Goal: Task Accomplishment & Management: Manage account settings

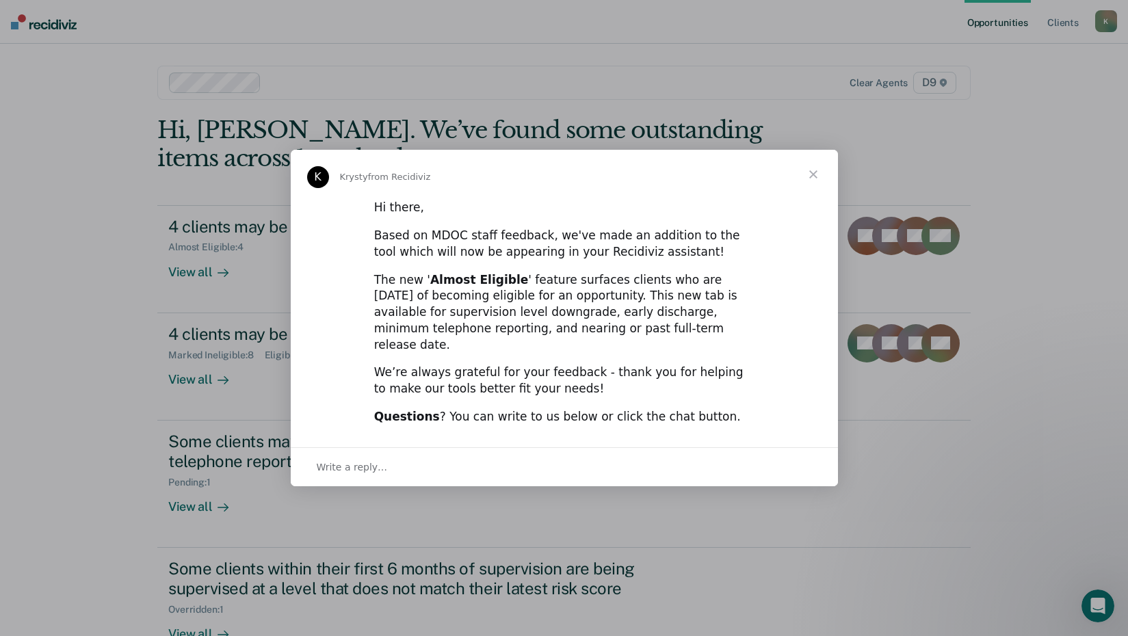
click at [811, 182] on span "Close" at bounding box center [813, 174] width 49 height 49
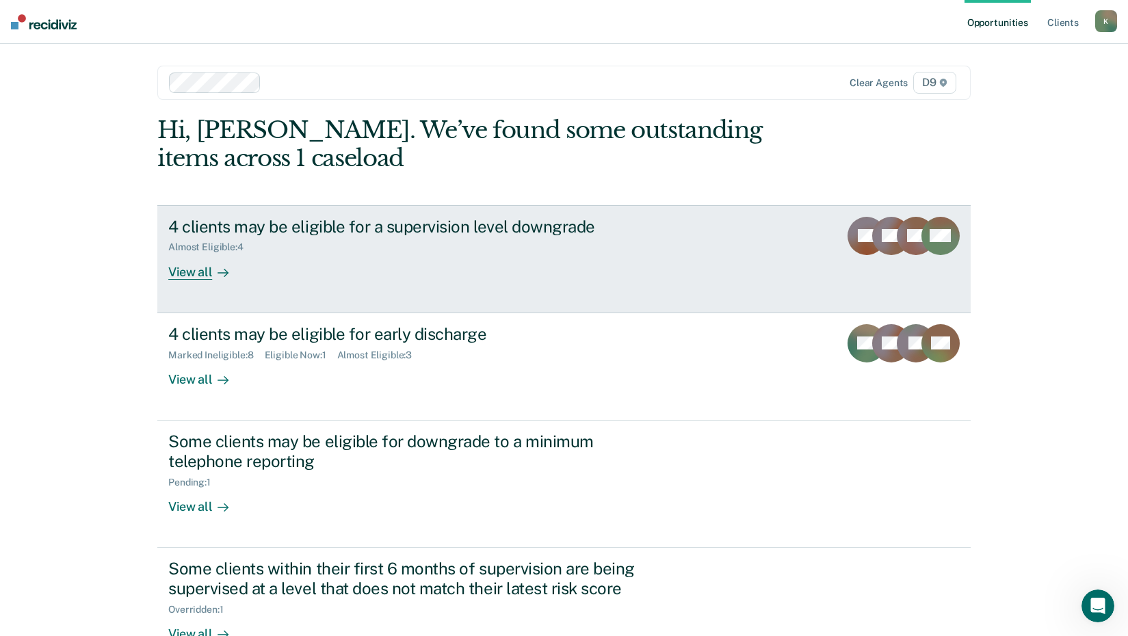
click at [193, 270] on div "View all" at bounding box center [206, 266] width 77 height 27
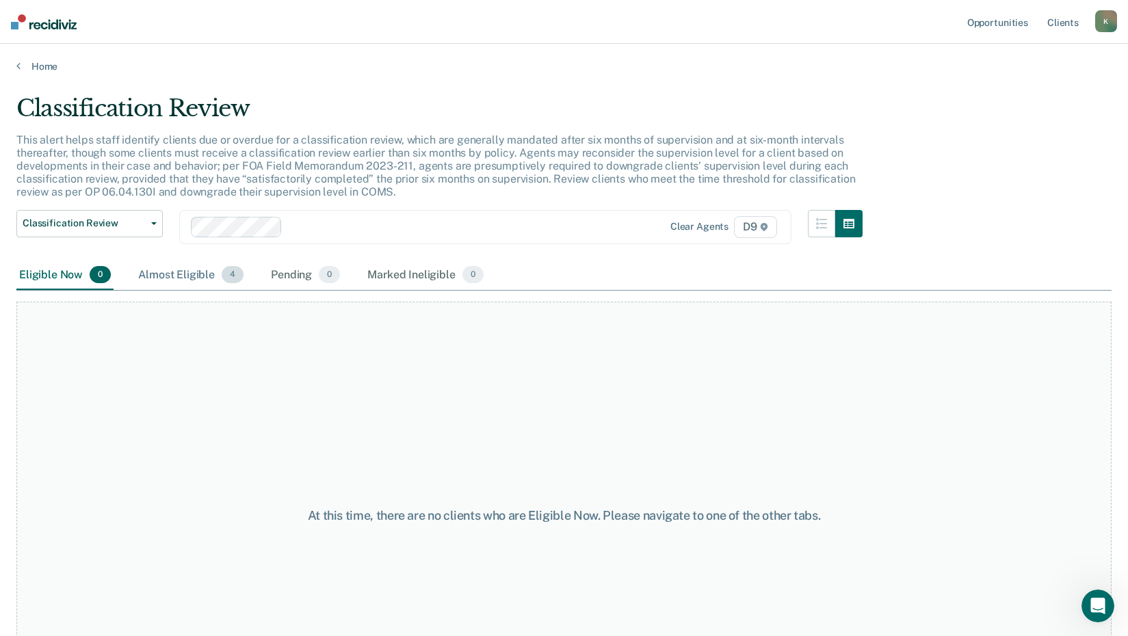
click at [161, 272] on div "Almost Eligible 4" at bounding box center [190, 276] width 111 height 30
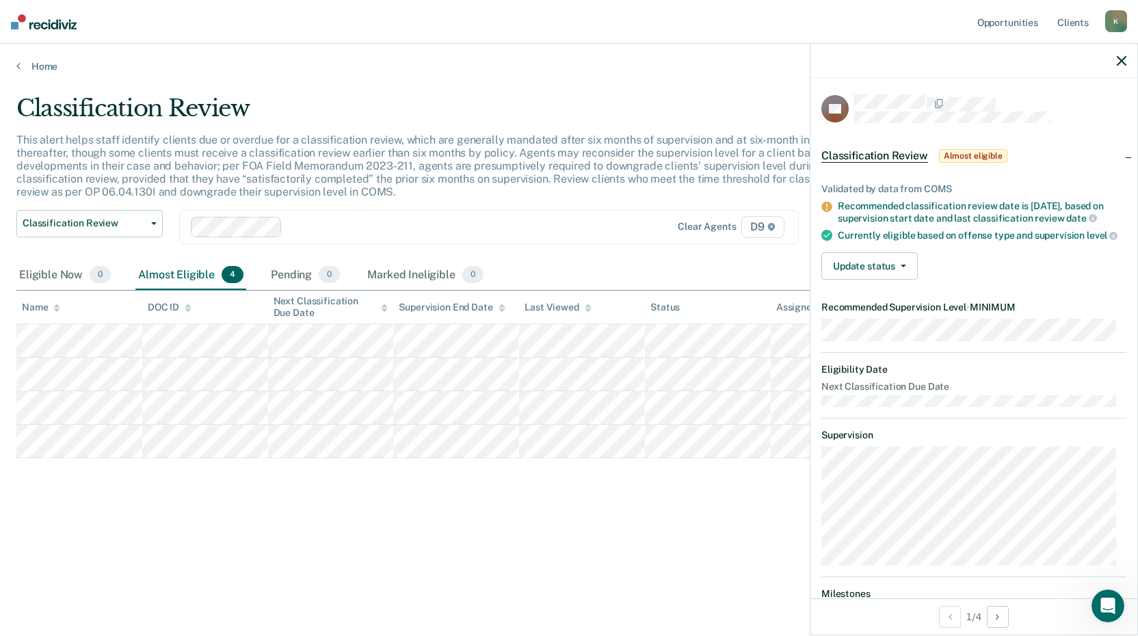
click at [1120, 60] on icon "button" at bounding box center [1122, 61] width 10 height 10
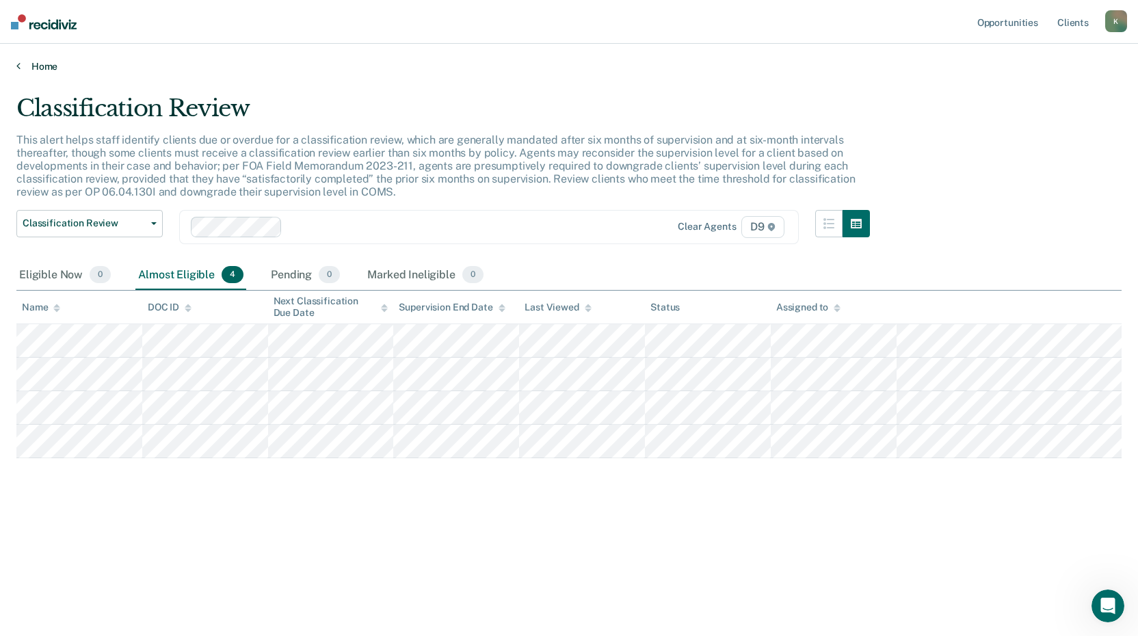
click at [42, 65] on link "Home" at bounding box center [568, 66] width 1105 height 12
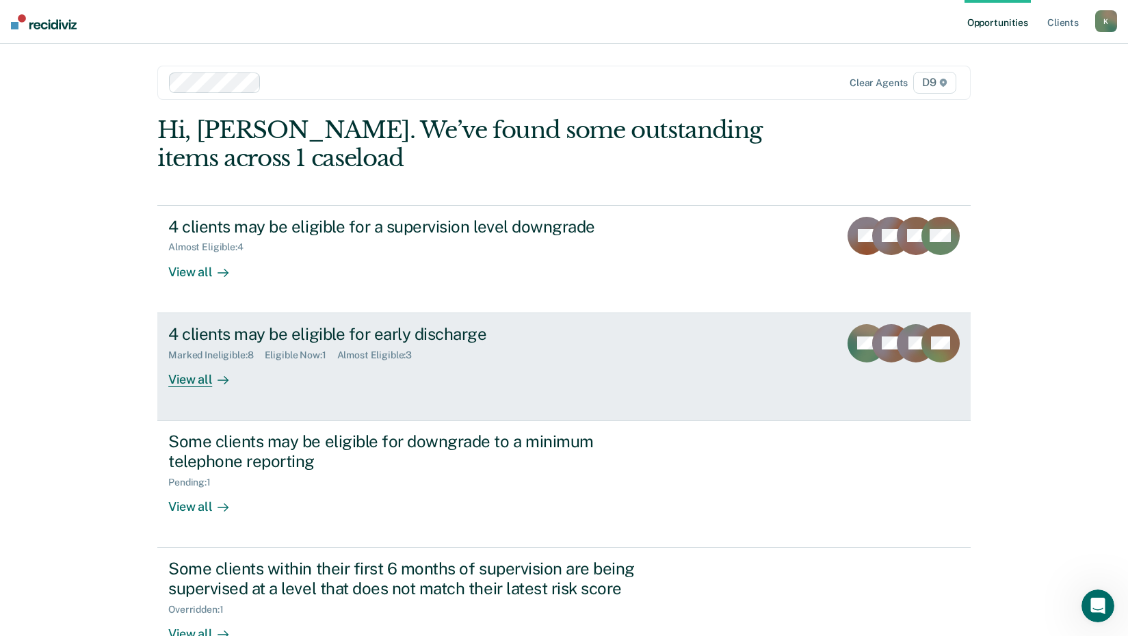
click at [187, 380] on div "View all" at bounding box center [206, 374] width 77 height 27
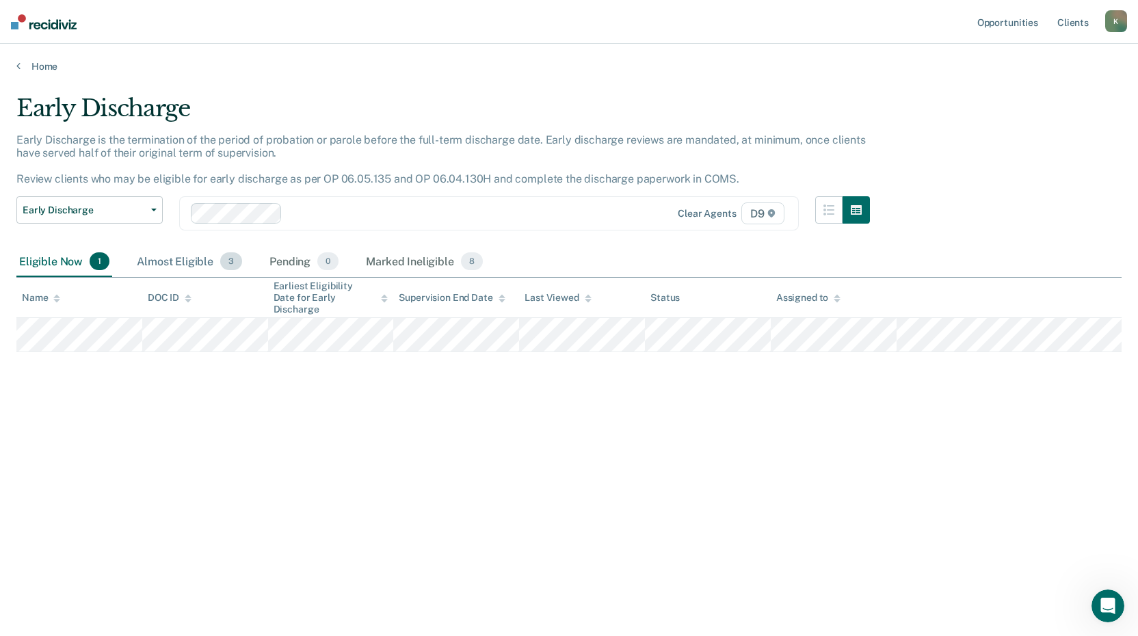
click at [157, 261] on div "Almost Eligible 3" at bounding box center [189, 262] width 111 height 30
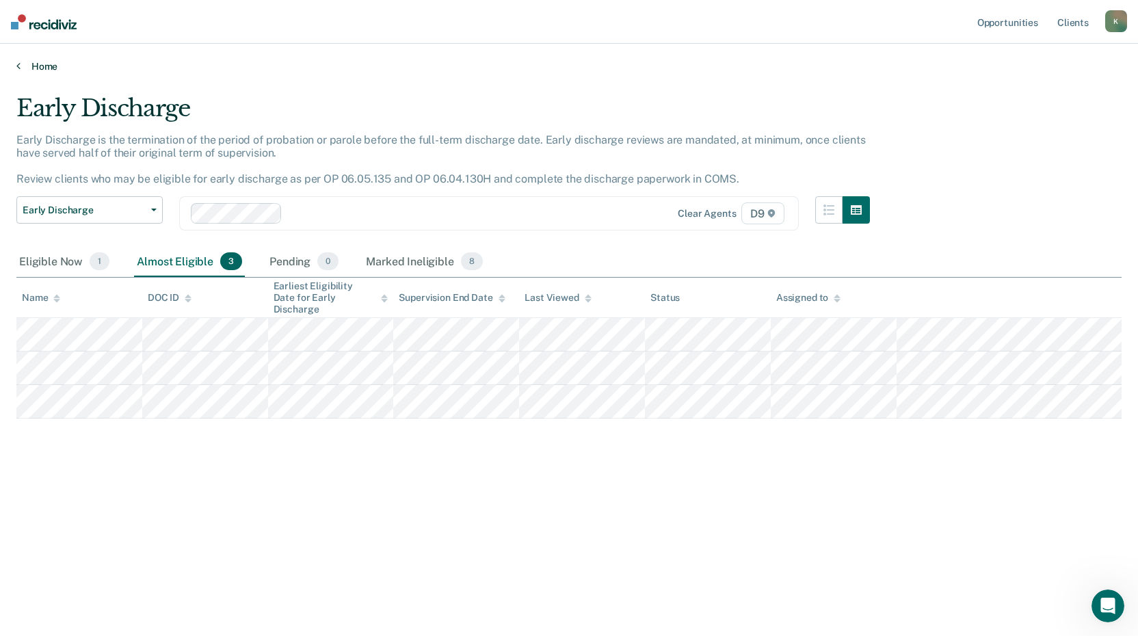
click at [43, 63] on link "Home" at bounding box center [568, 66] width 1105 height 12
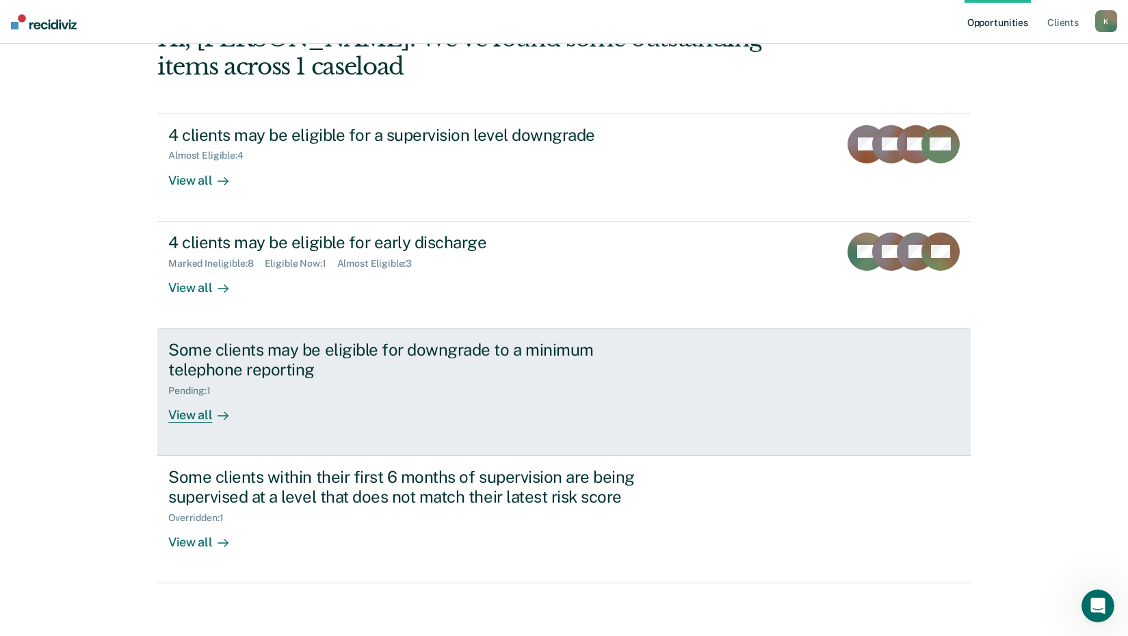
scroll to position [94, 0]
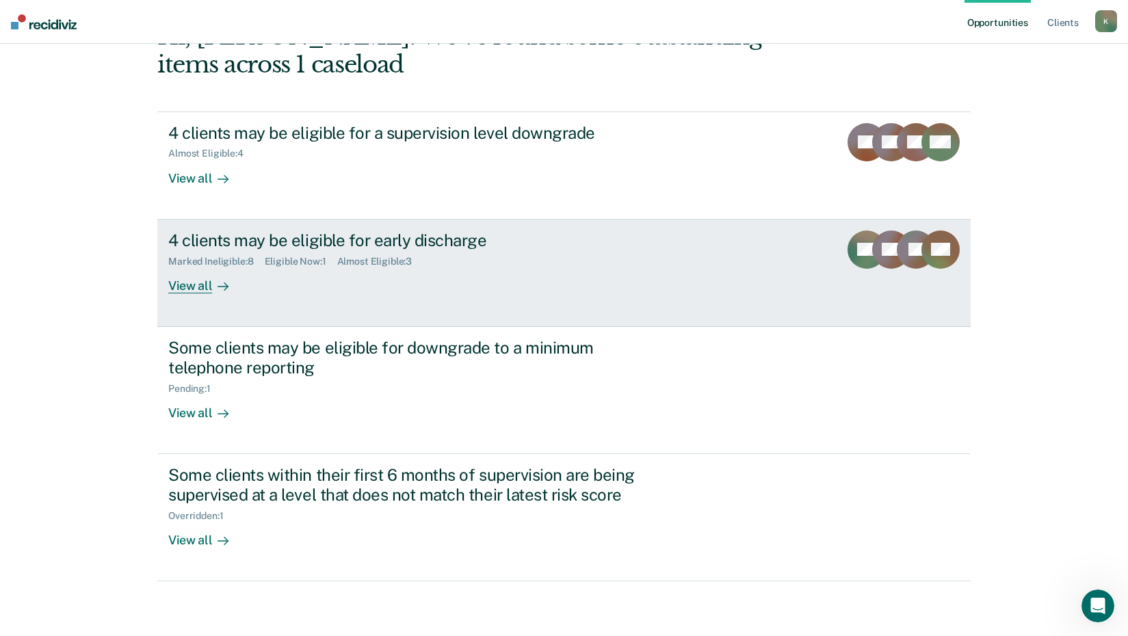
click at [180, 281] on div "View all" at bounding box center [206, 280] width 77 height 27
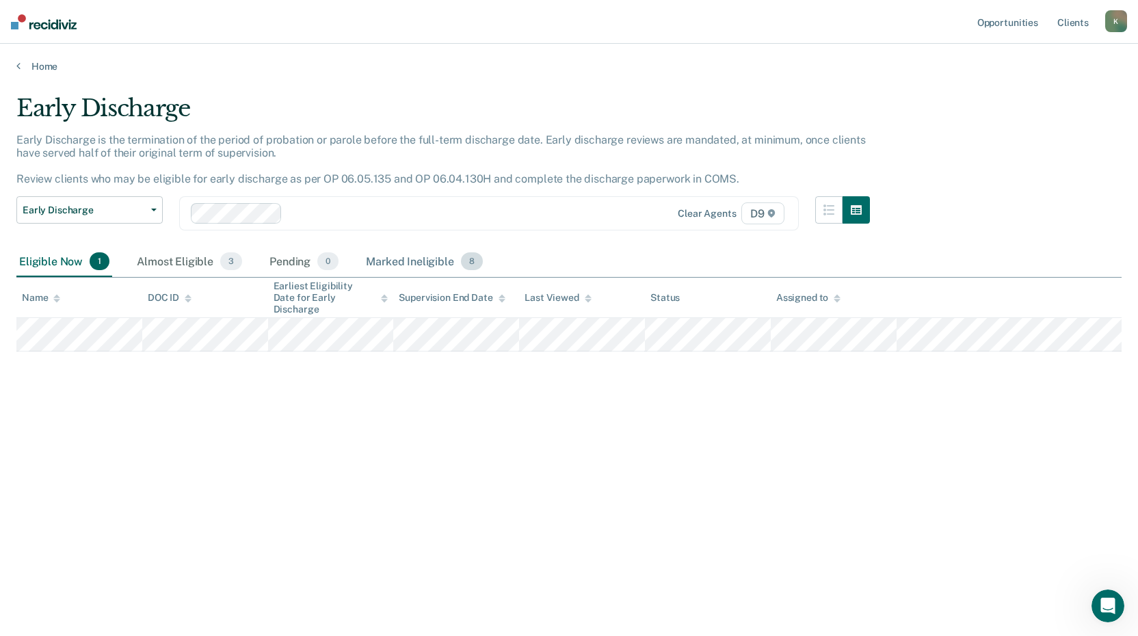
click at [417, 260] on div "Marked Ineligible 8" at bounding box center [424, 262] width 122 height 30
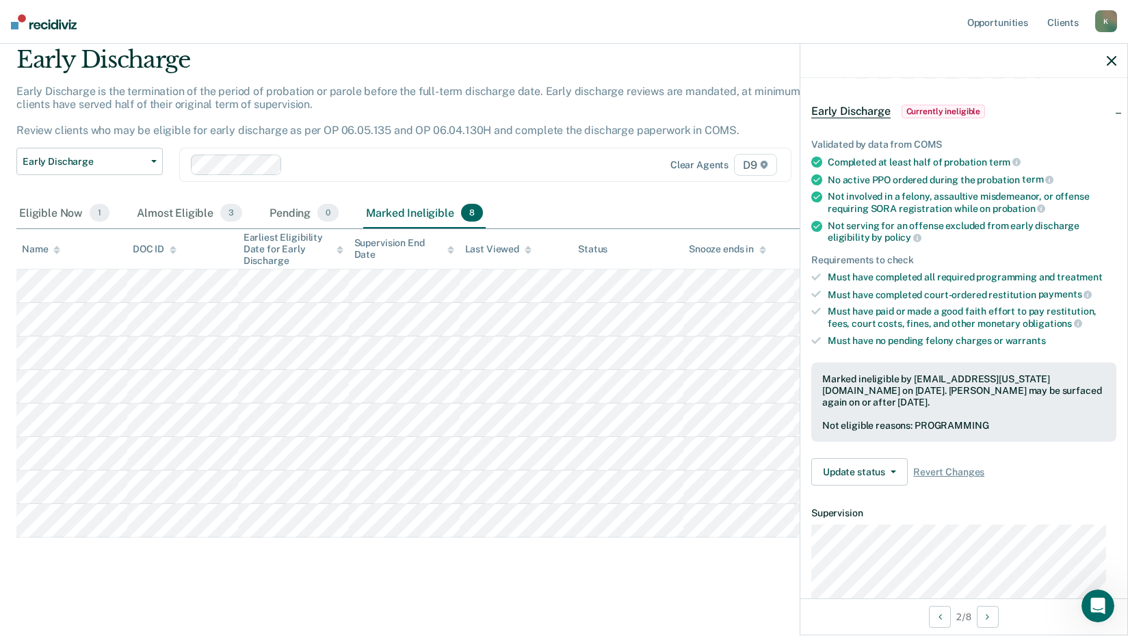
scroll to position [68, 0]
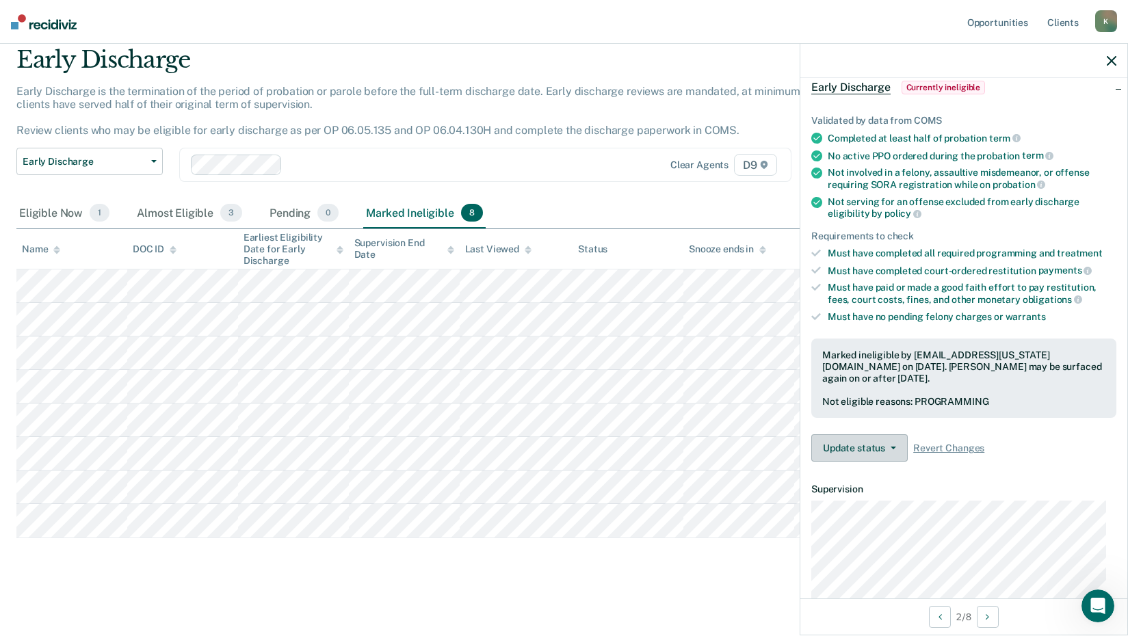
click at [889, 438] on button "Update status" at bounding box center [859, 447] width 96 height 27
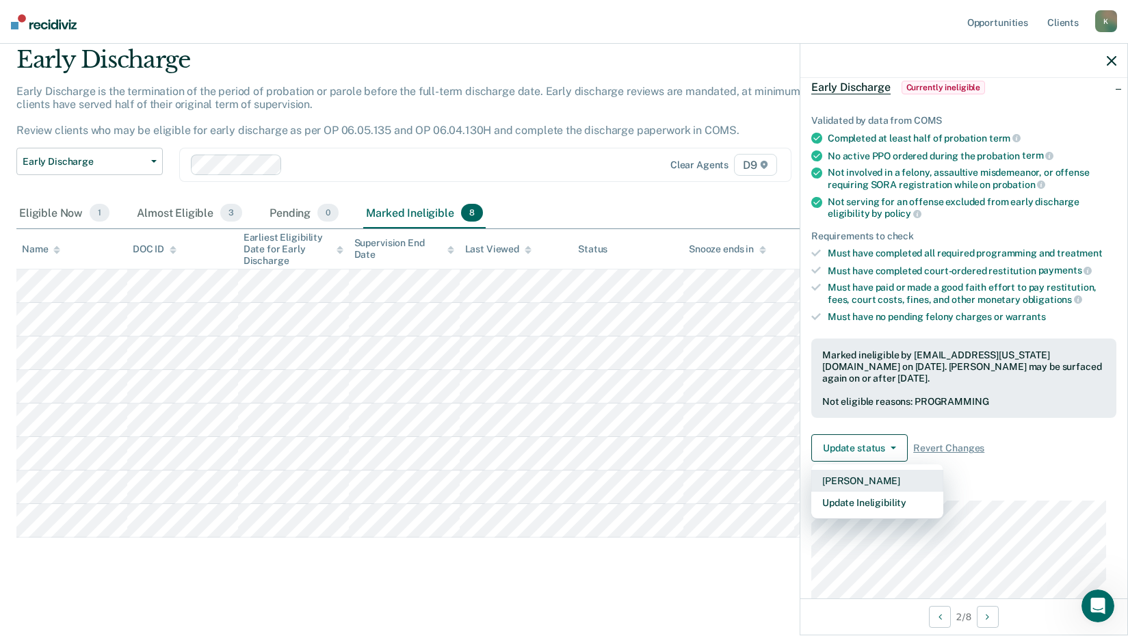
click at [889, 484] on button "[PERSON_NAME]" at bounding box center [877, 481] width 132 height 22
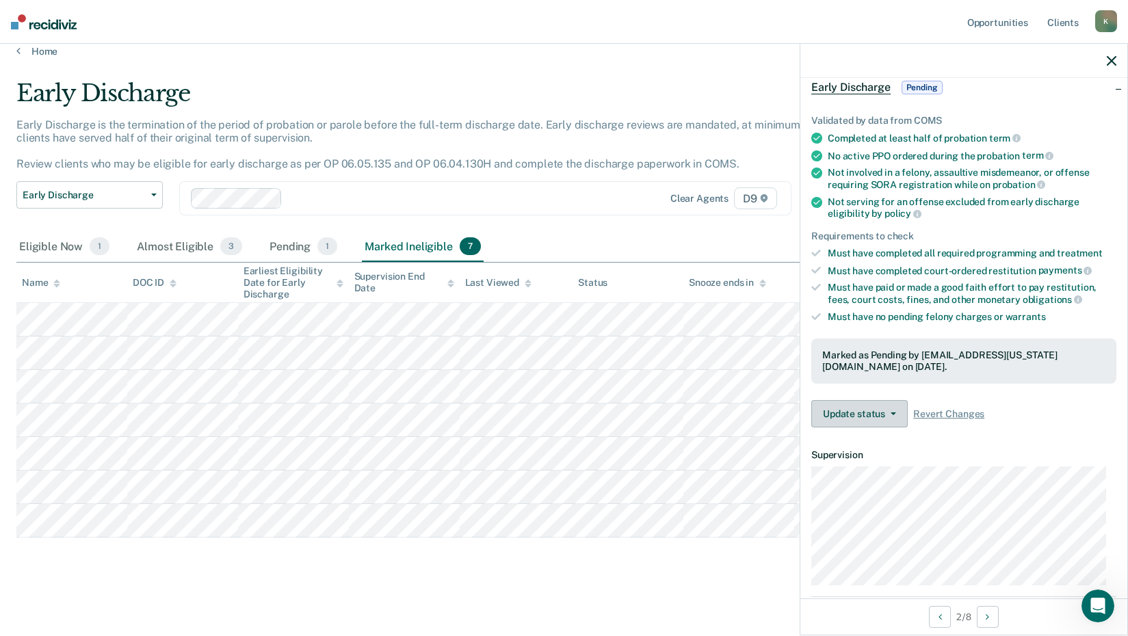
scroll to position [15, 0]
click at [181, 247] on div "Almost Eligible 3" at bounding box center [189, 247] width 111 height 30
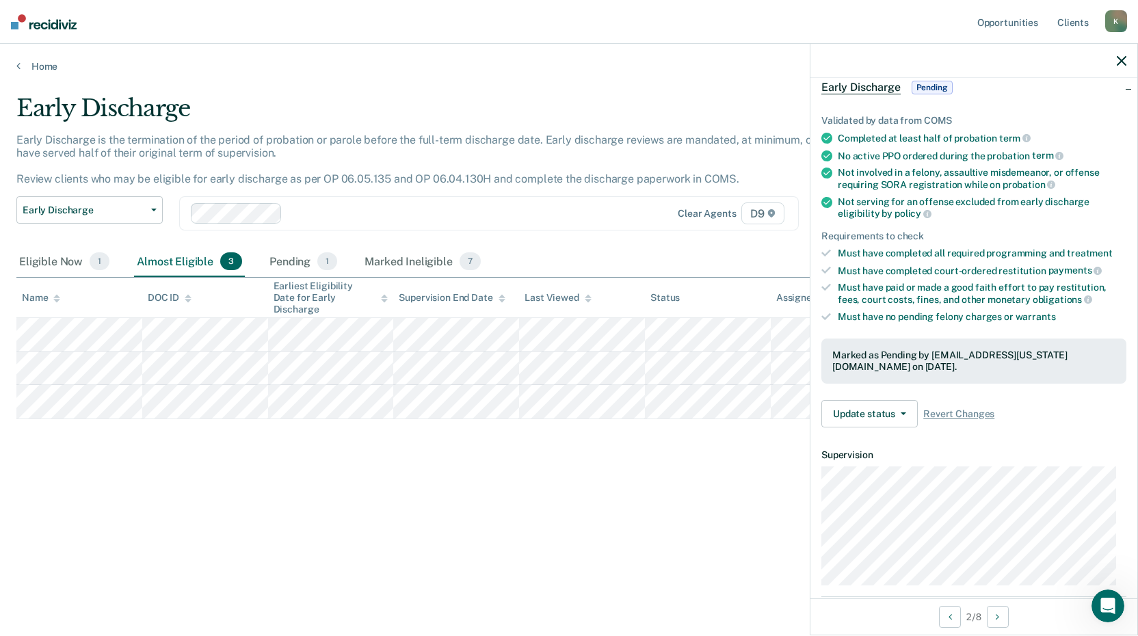
click at [1116, 60] on div at bounding box center [974, 61] width 327 height 34
click at [1121, 64] on icon "button" at bounding box center [1122, 61] width 10 height 10
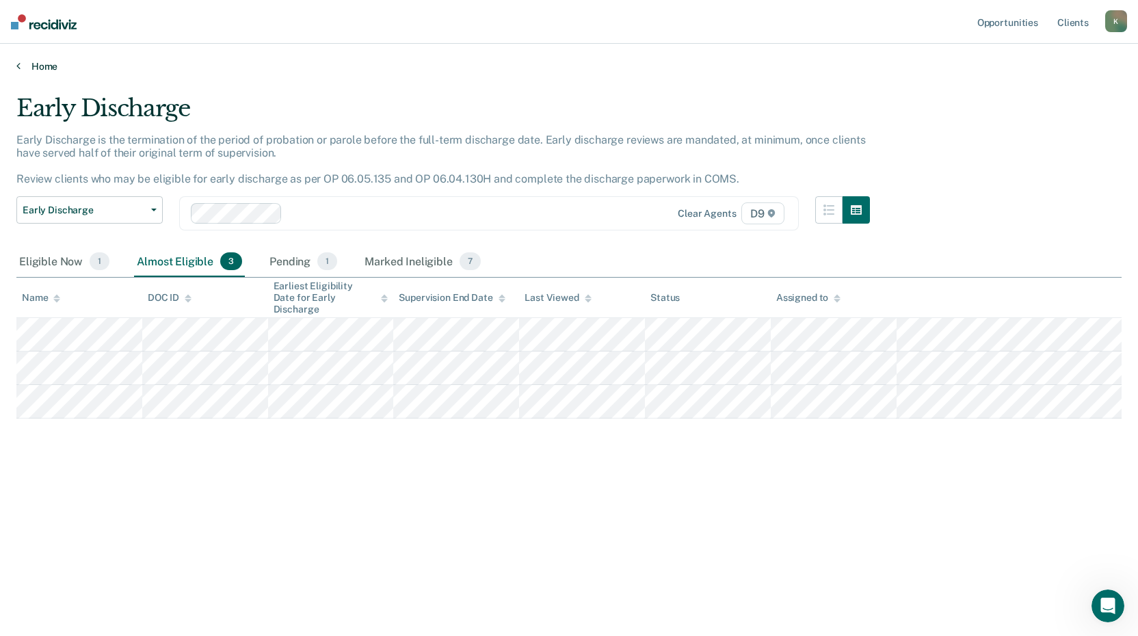
click at [39, 65] on link "Home" at bounding box center [568, 66] width 1105 height 12
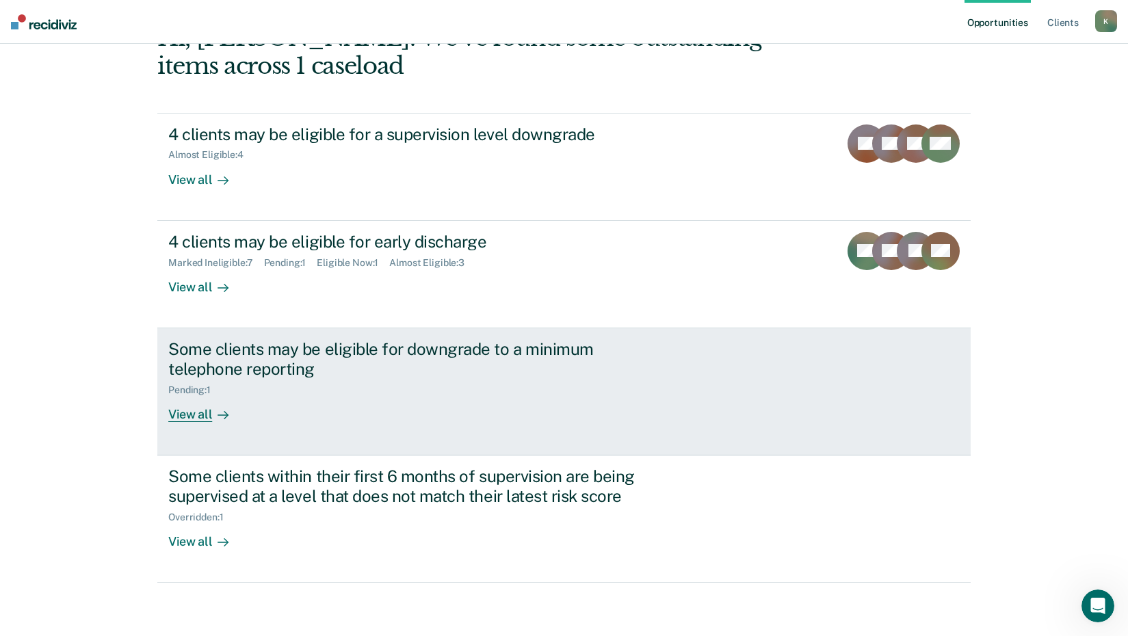
scroll to position [94, 0]
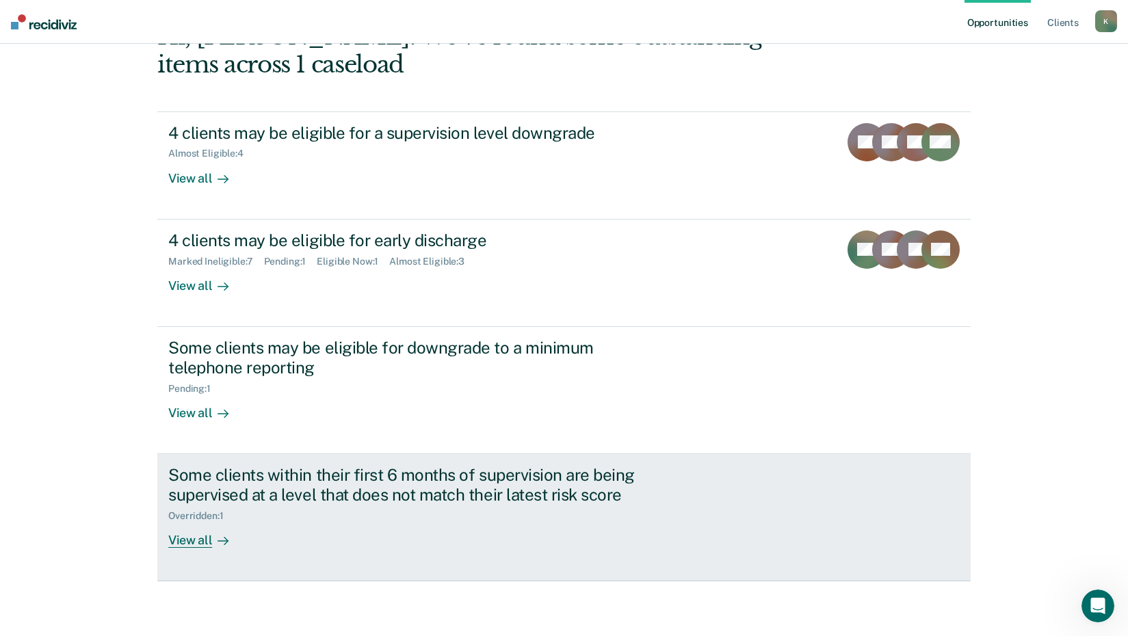
click at [181, 542] on div "View all" at bounding box center [206, 534] width 77 height 27
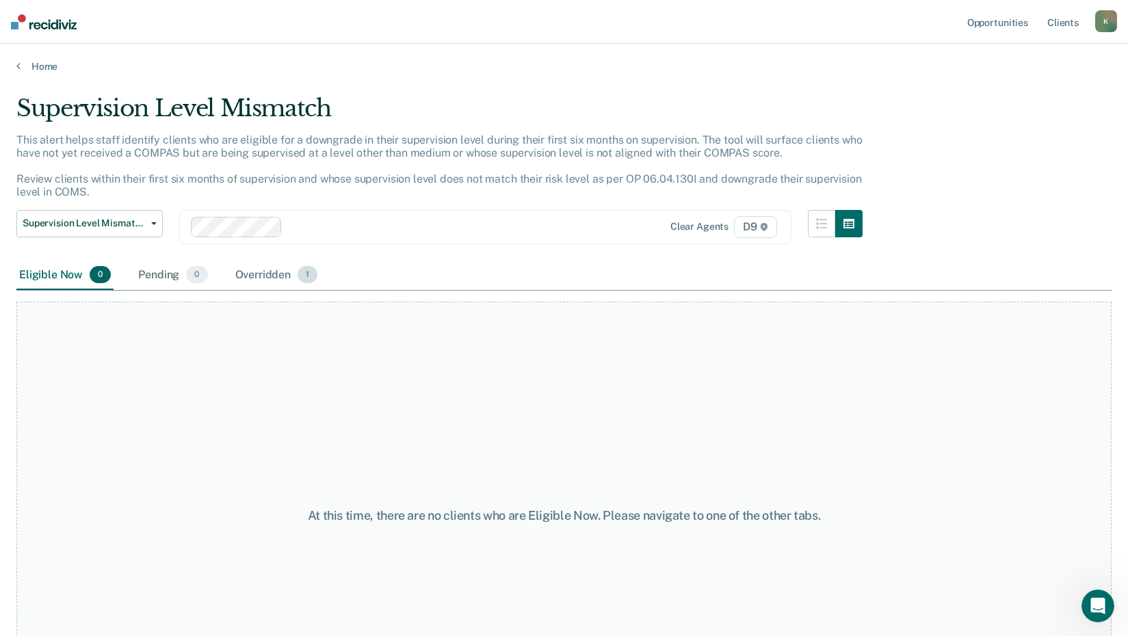
click at [248, 272] on div "Overridden 1" at bounding box center [277, 276] width 88 height 30
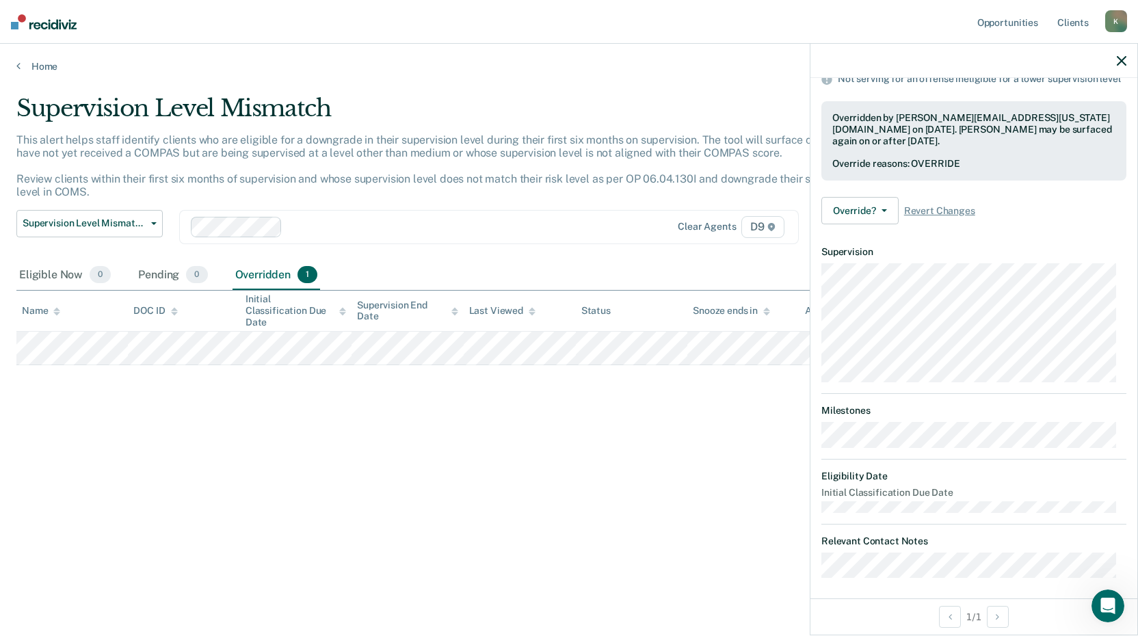
scroll to position [174, 0]
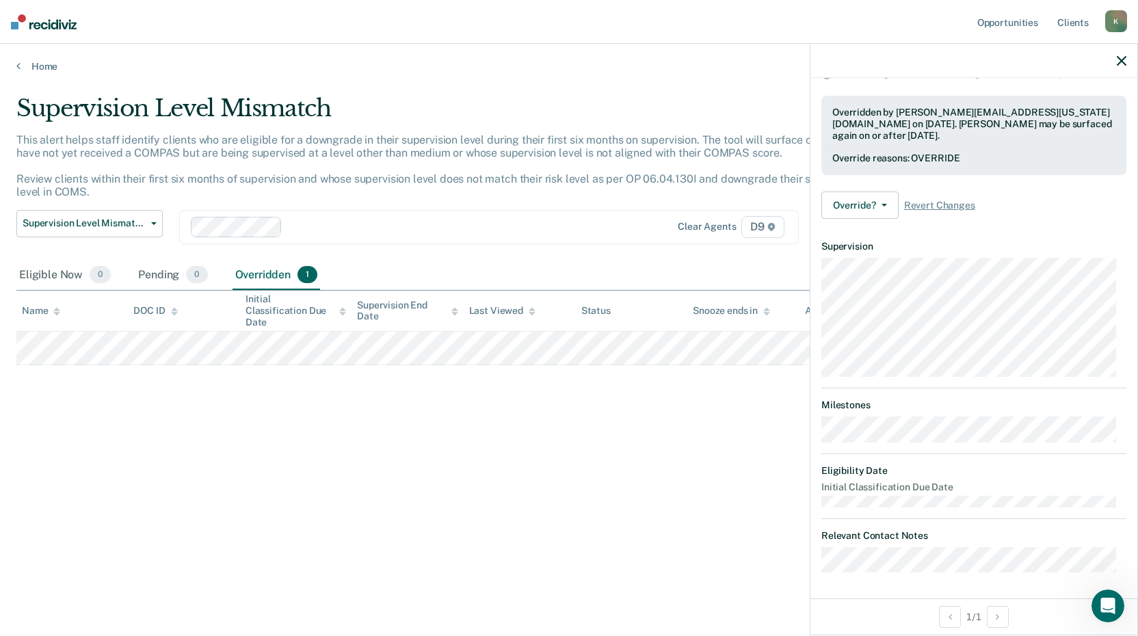
click at [1122, 60] on icon "button" at bounding box center [1122, 61] width 10 height 10
